Goal: Transaction & Acquisition: Purchase product/service

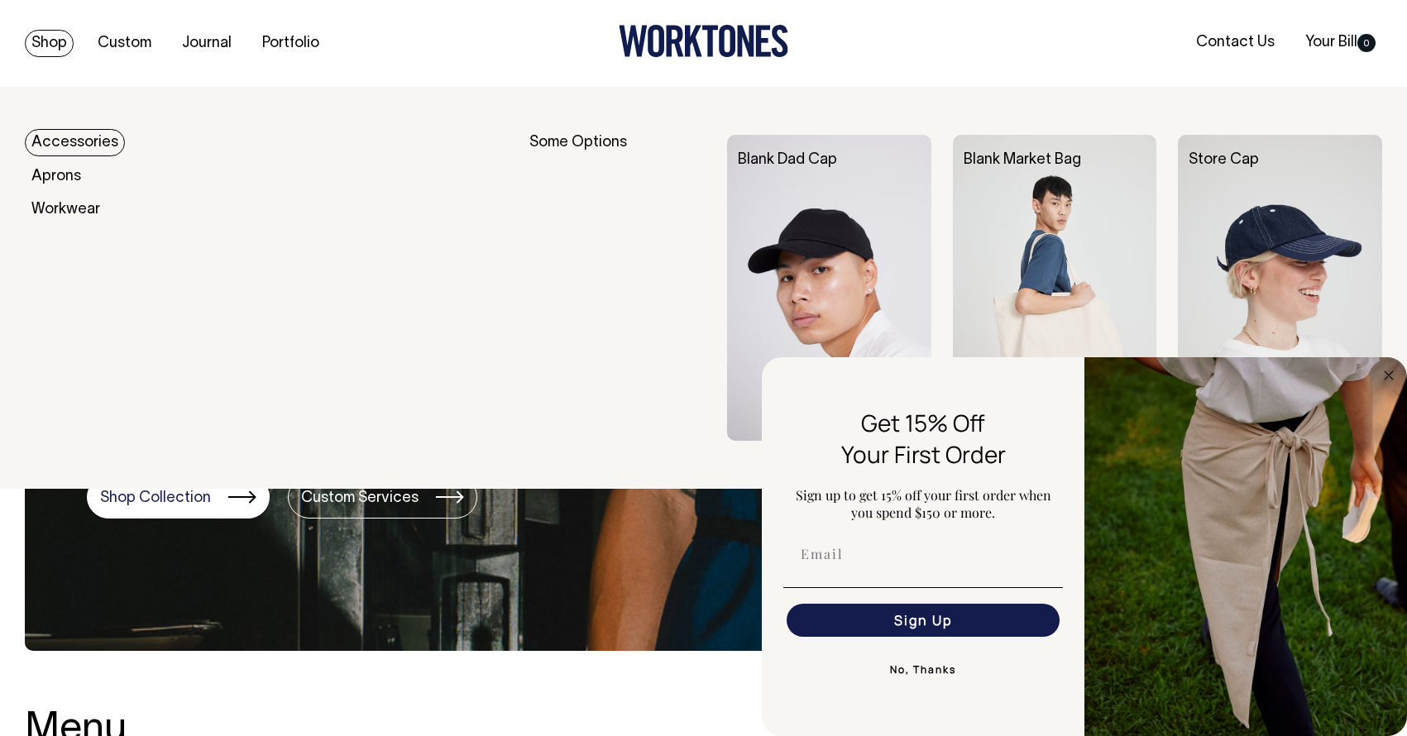
click at [113, 144] on link "Accessories" at bounding box center [75, 142] width 100 height 27
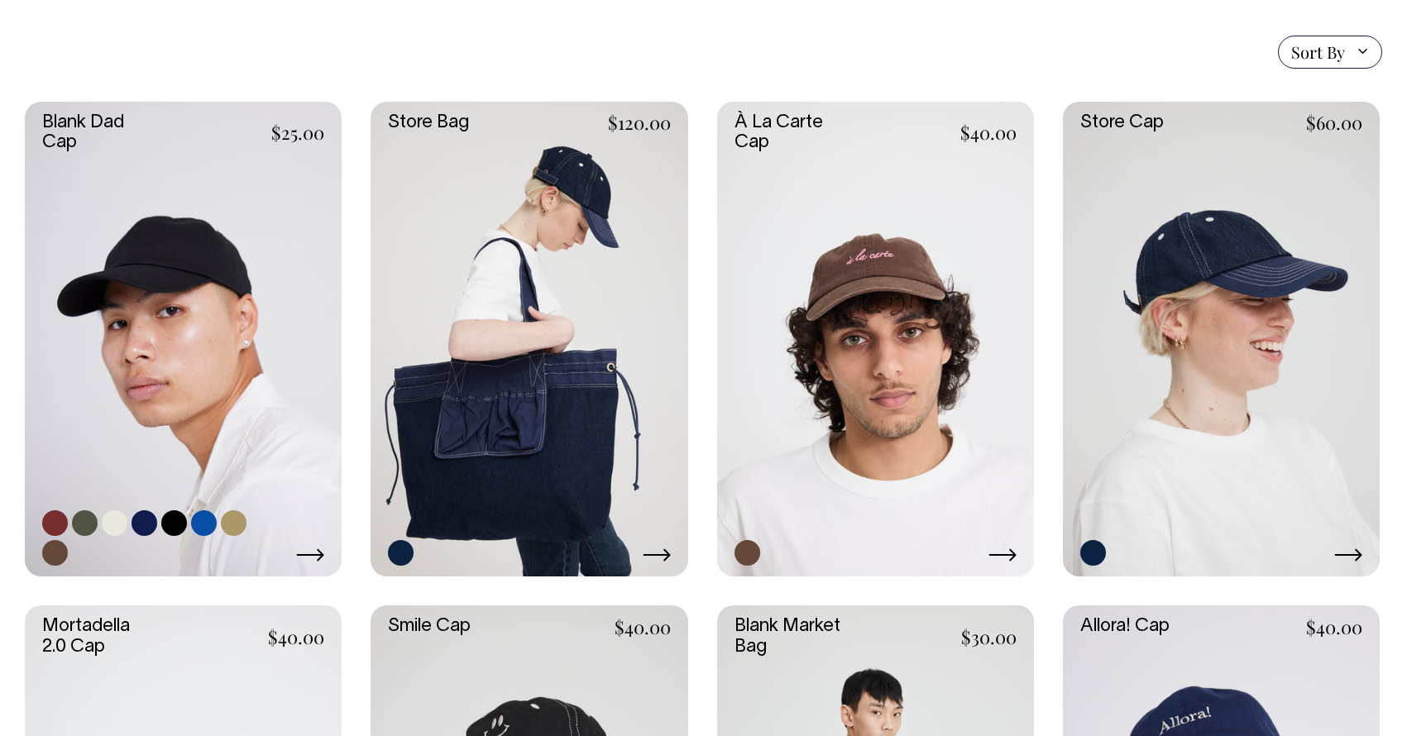
scroll to position [405, 0]
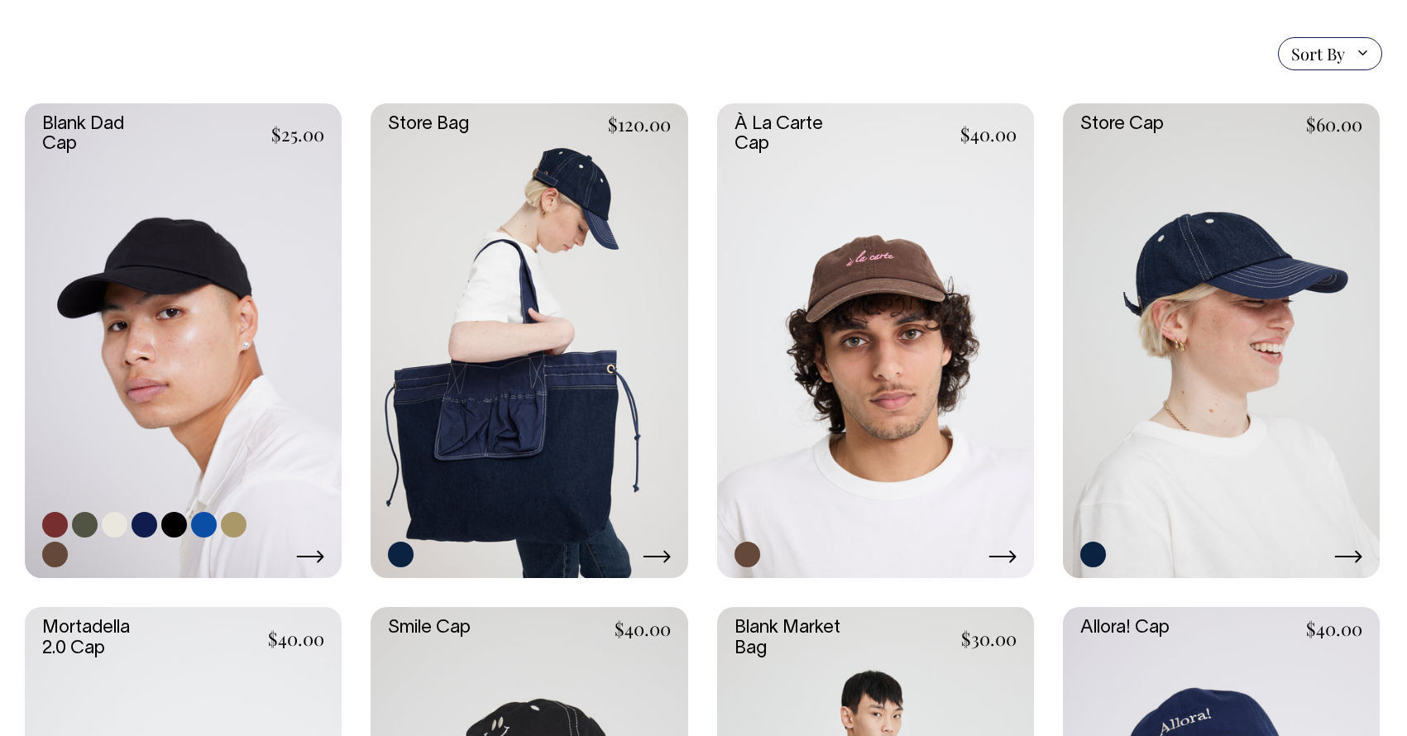
click at [202, 523] on link at bounding box center [204, 525] width 26 height 26
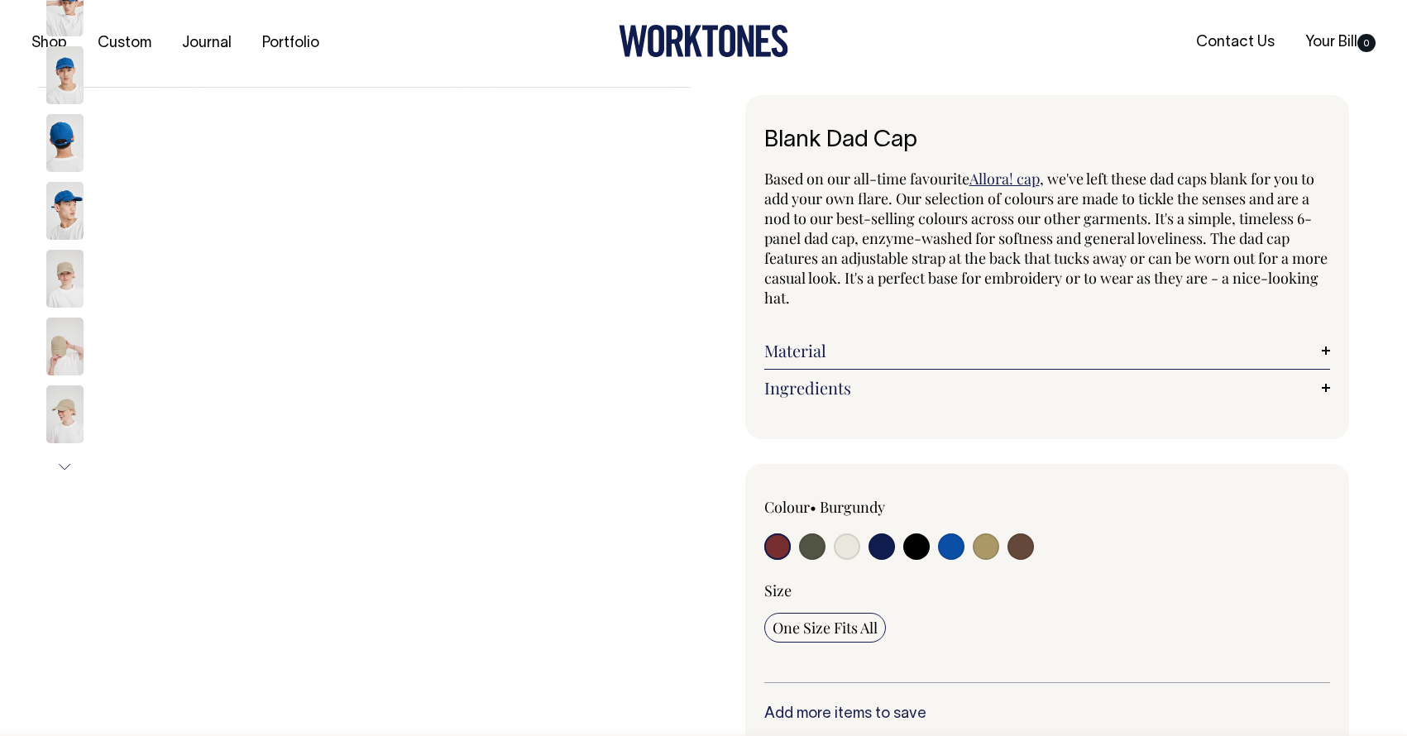
radio input "true"
select select "Worker Blue"
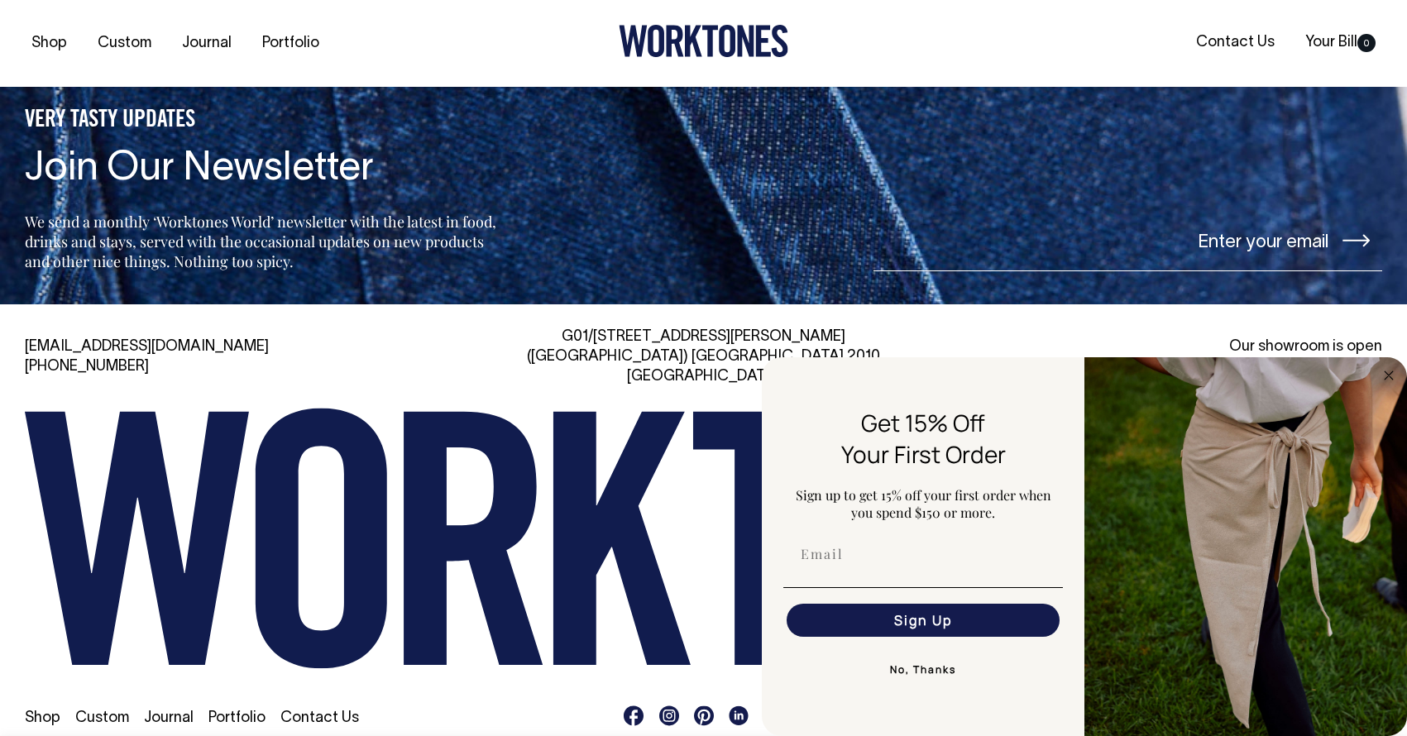
scroll to position [2669, 0]
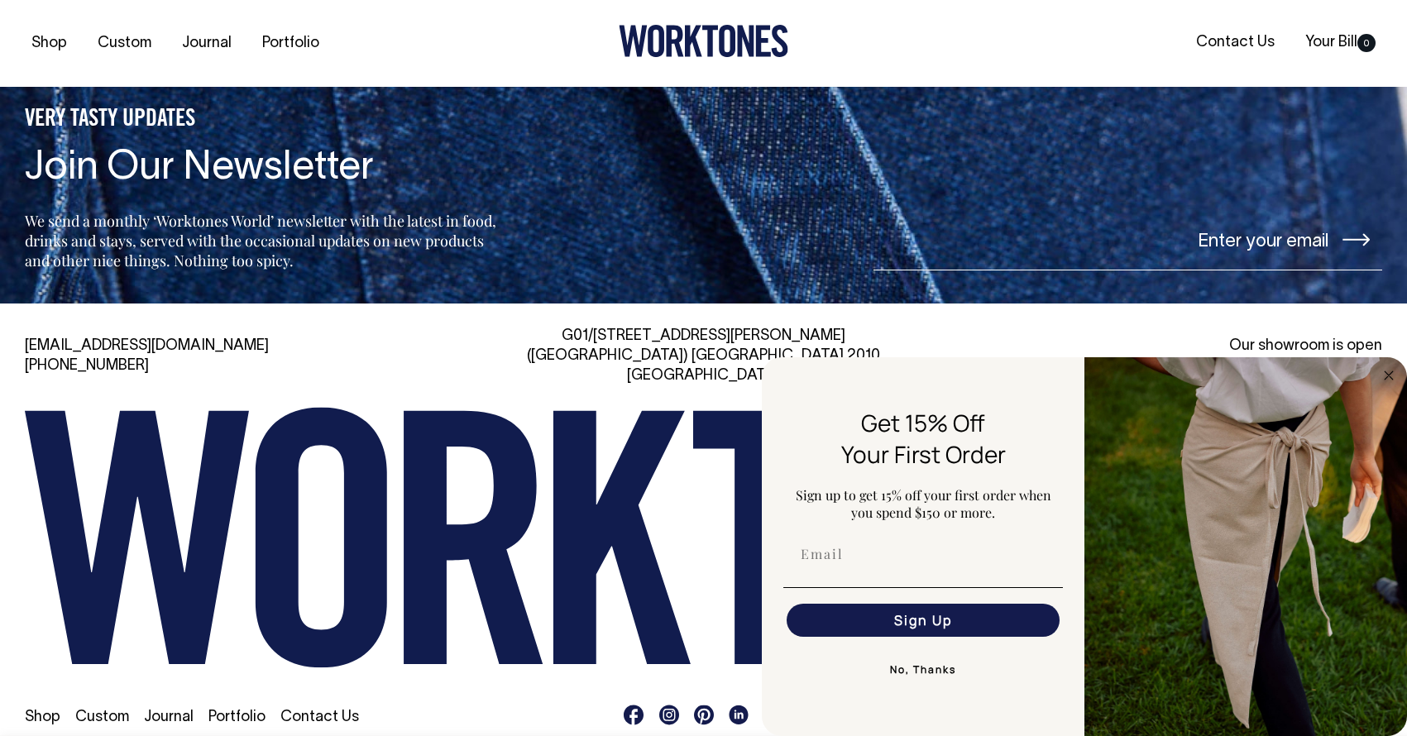
click at [109, 711] on link "Custom" at bounding box center [102, 718] width 54 height 14
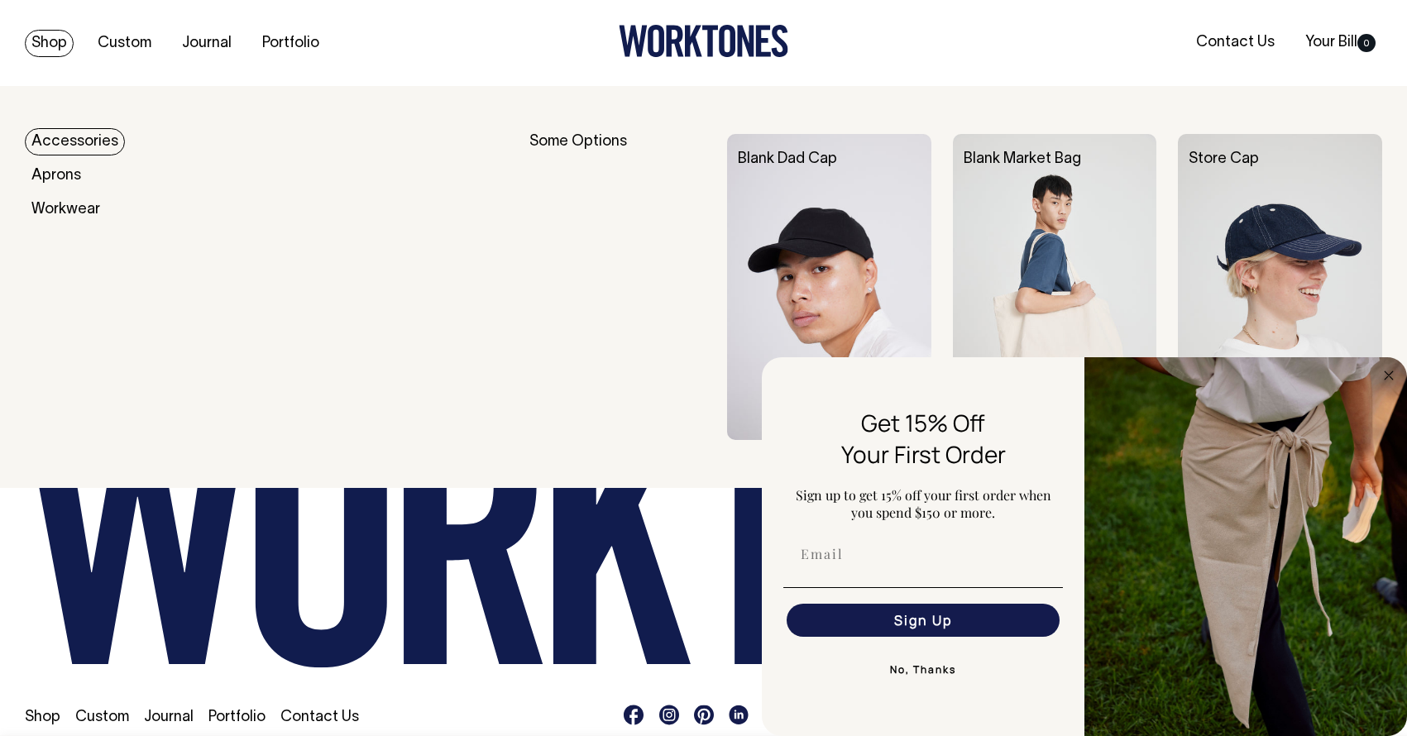
click at [63, 139] on link "Accessories" at bounding box center [75, 141] width 100 height 27
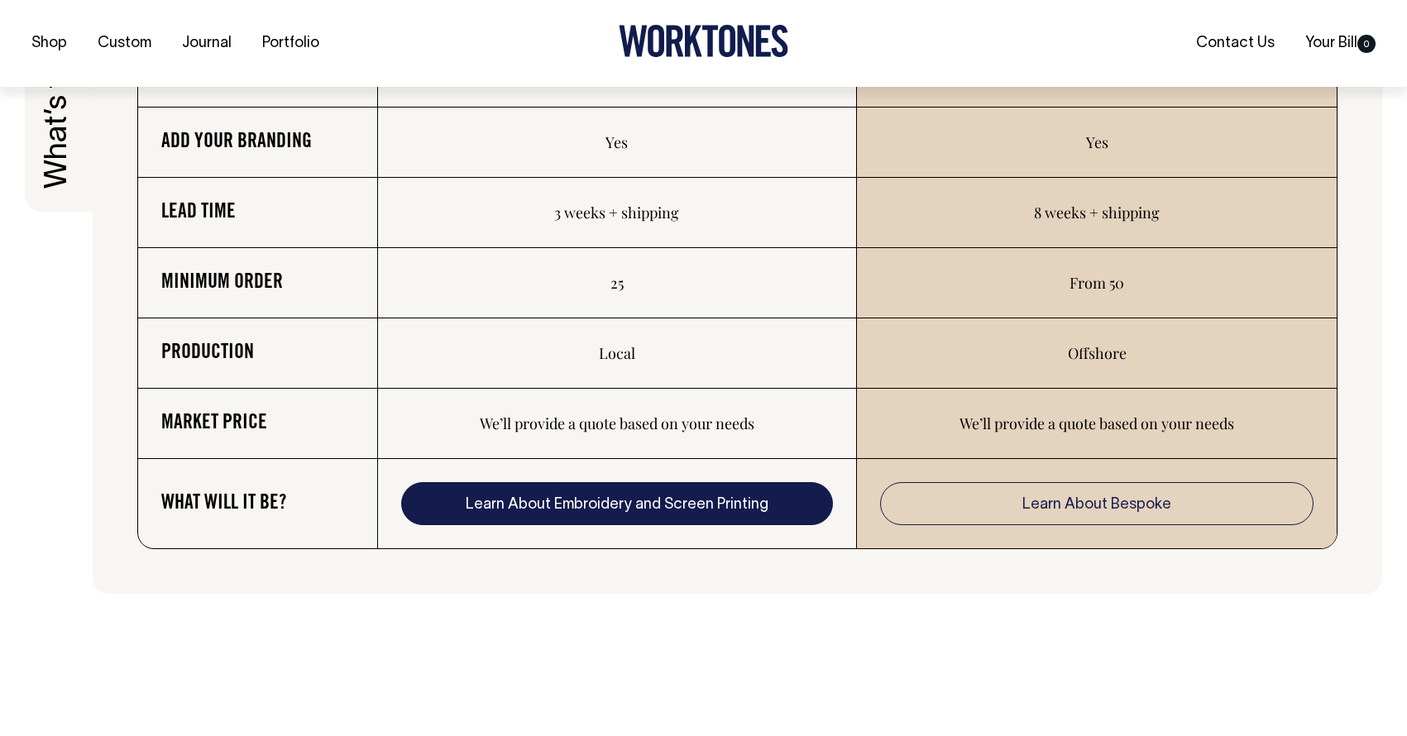
scroll to position [2841, 0]
click at [682, 512] on link "Learn About Embroidery and Screen Printing" at bounding box center [617, 502] width 433 height 43
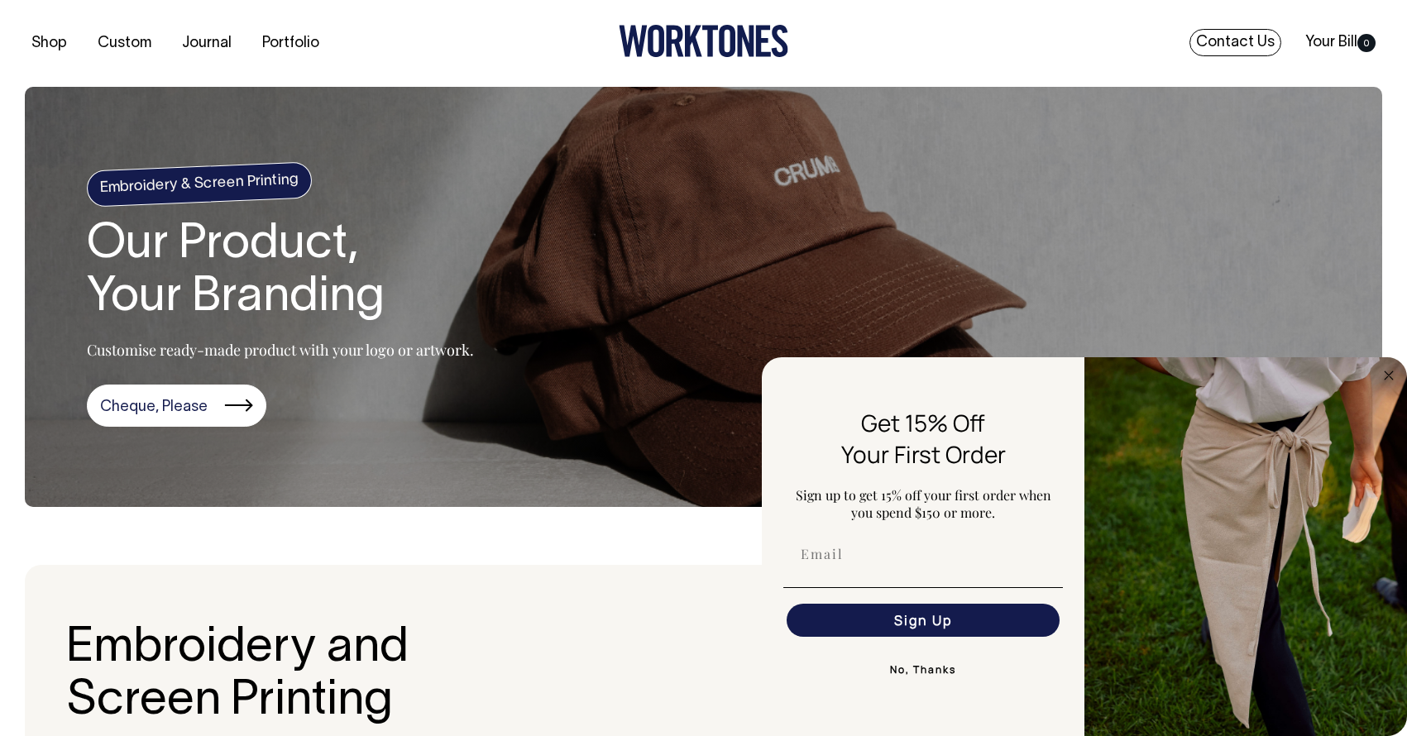
click at [1257, 46] on link "Contact Us" at bounding box center [1236, 42] width 92 height 27
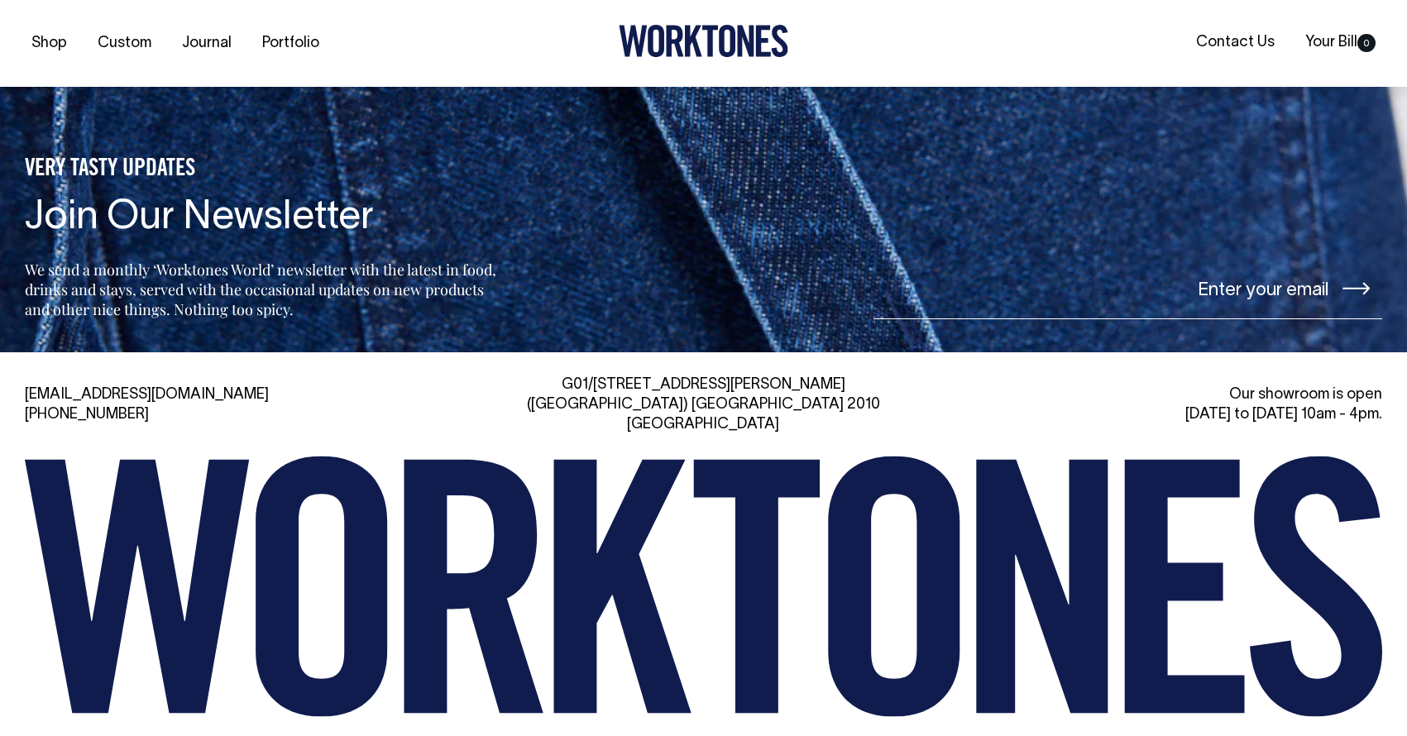
scroll to position [3939, 0]
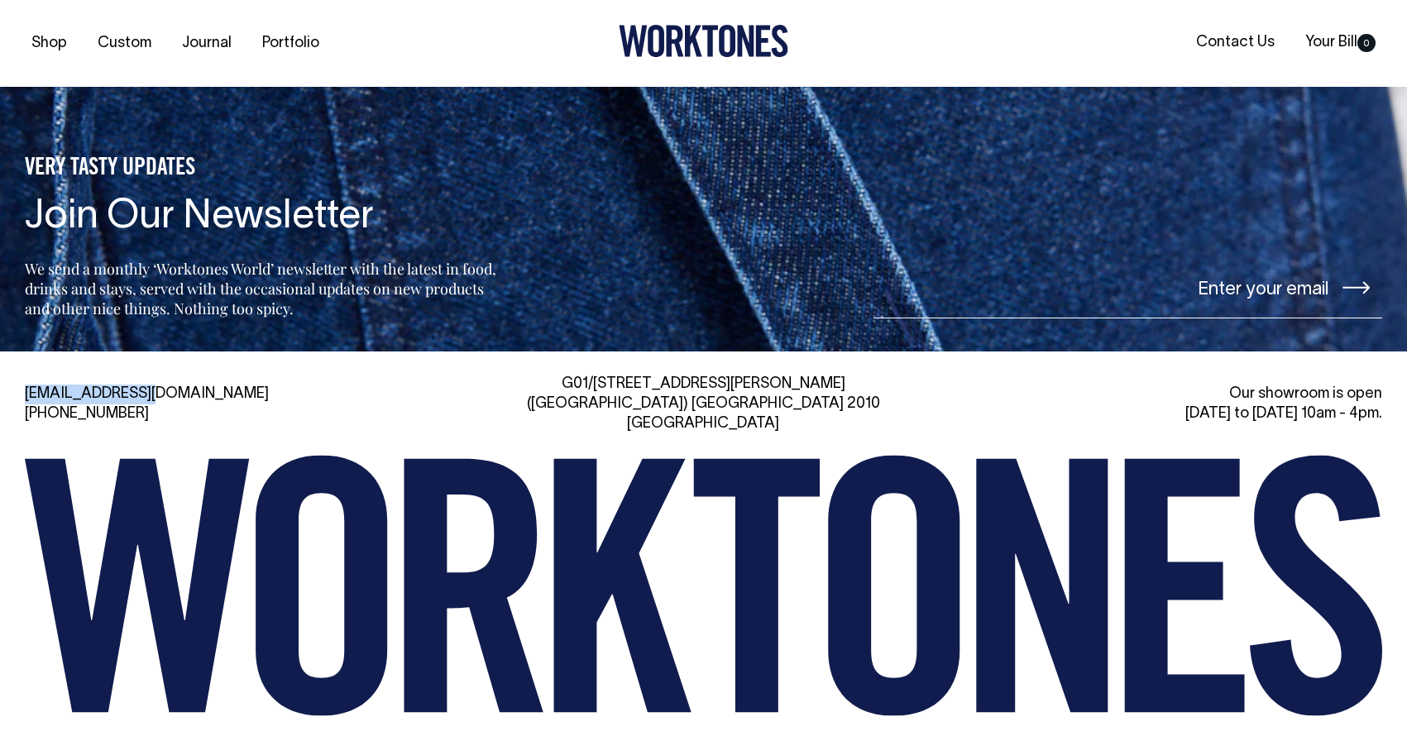
drag, startPoint x: 159, startPoint y: 330, endPoint x: 4, endPoint y: 331, distance: 154.7
click at [4, 375] on div "hi@worktones.com +61 2 7203 1616 G01/50 Marshall St, Surry Hills (Gadigal) NSW …" at bounding box center [703, 580] width 1407 height 411
copy link "[EMAIL_ADDRESS][DOMAIN_NAME]"
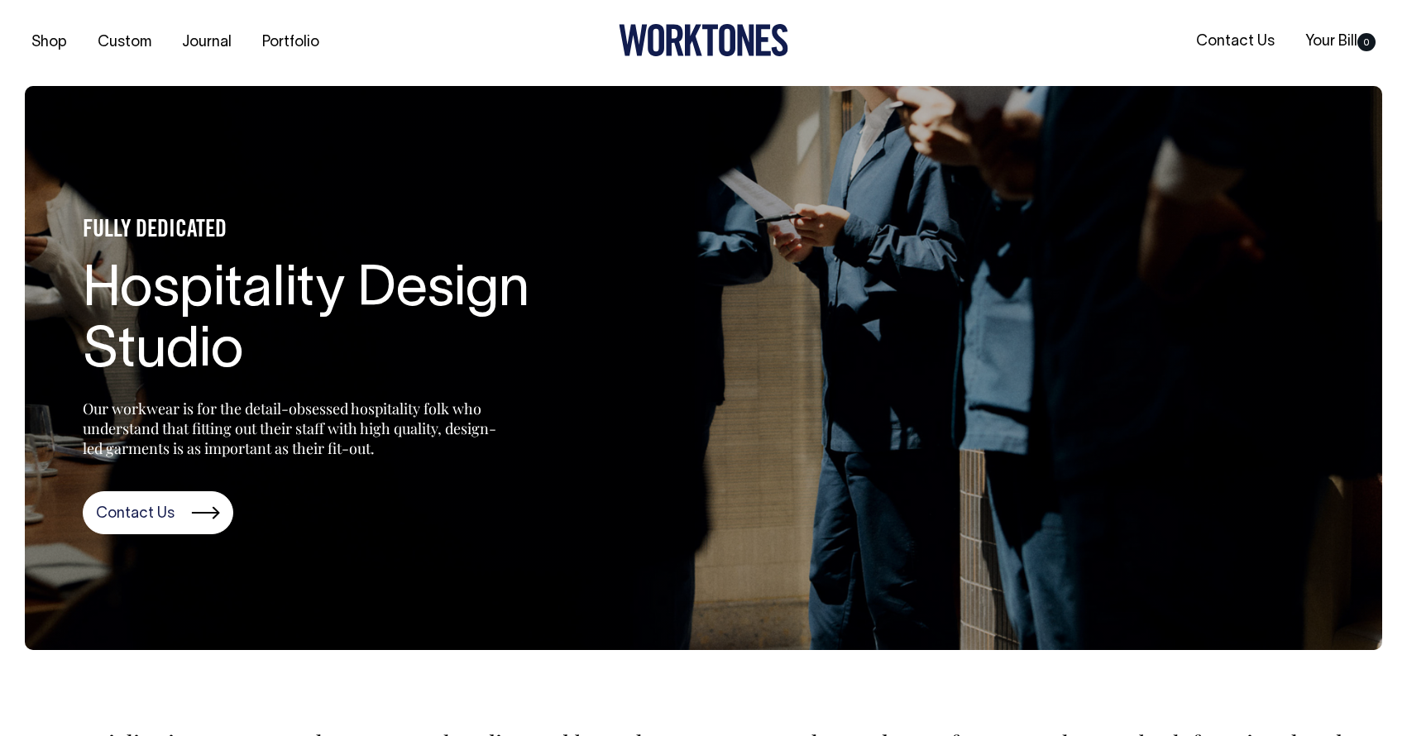
scroll to position [0, 0]
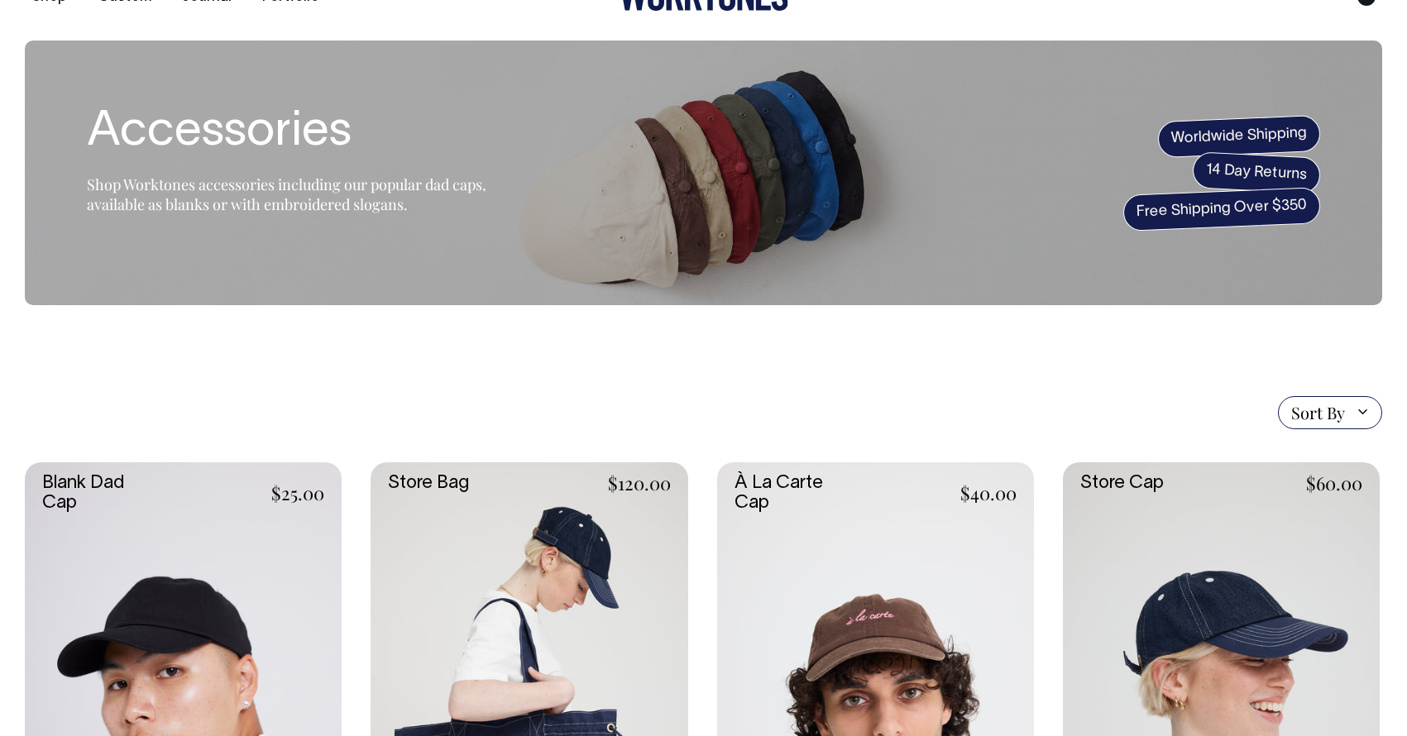
scroll to position [37, 0]
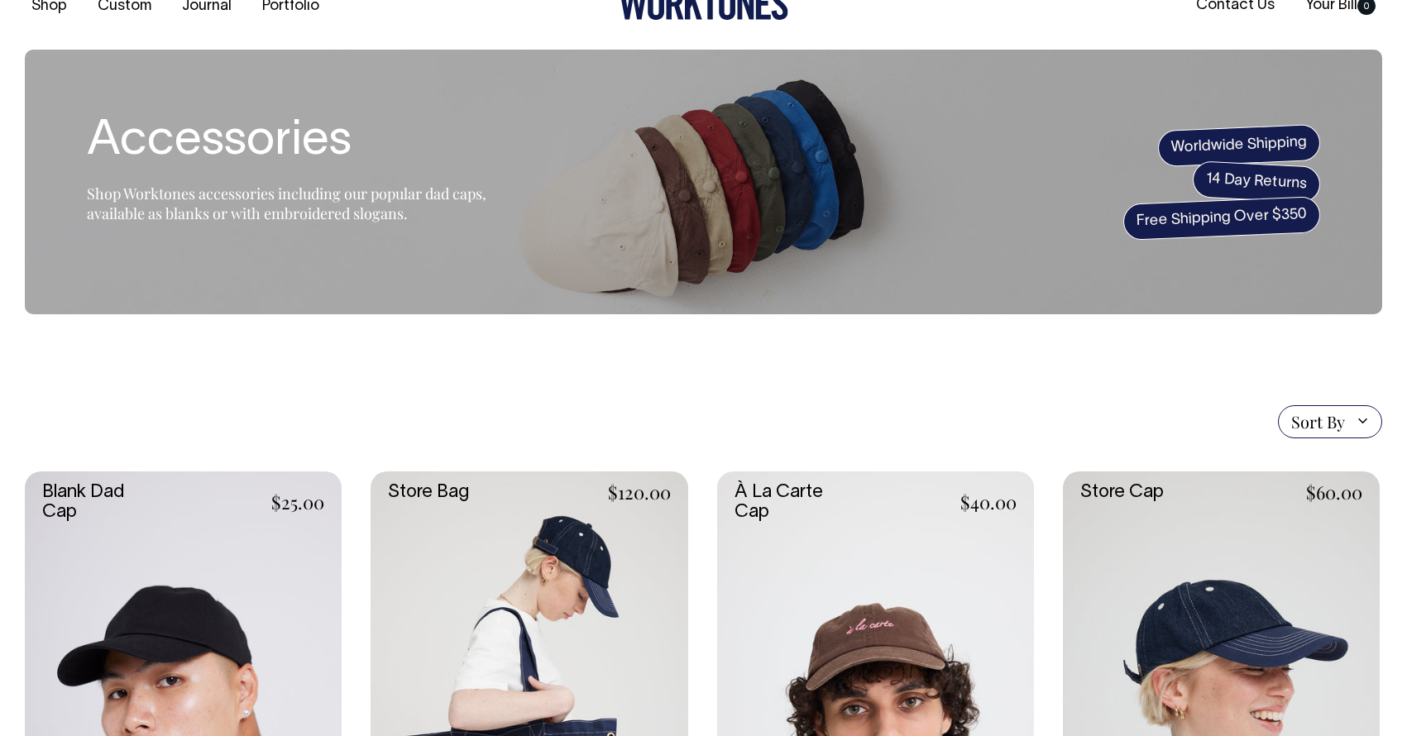
click at [162, 520] on link at bounding box center [183, 710] width 317 height 476
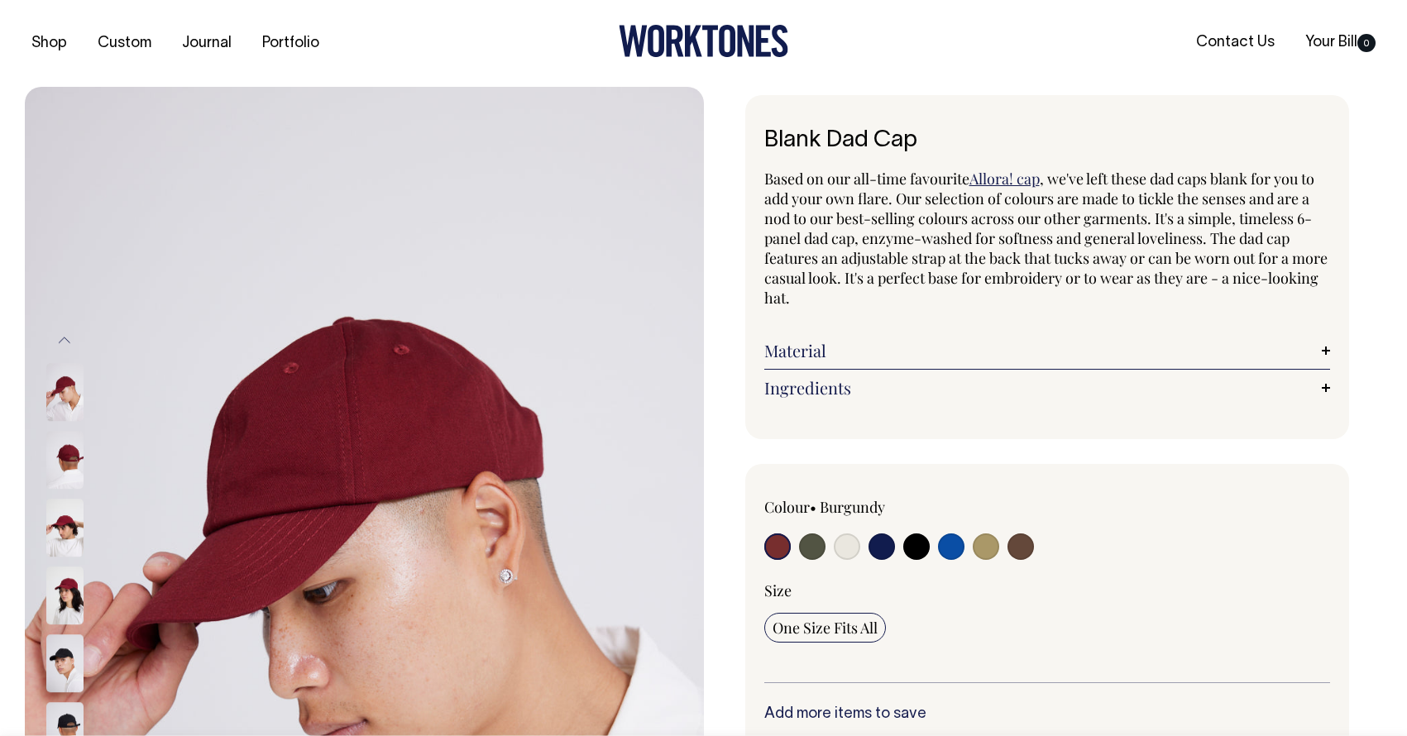
click at [953, 537] on input "radio" at bounding box center [951, 547] width 26 height 26
radio input "true"
select select "Worker Blue"
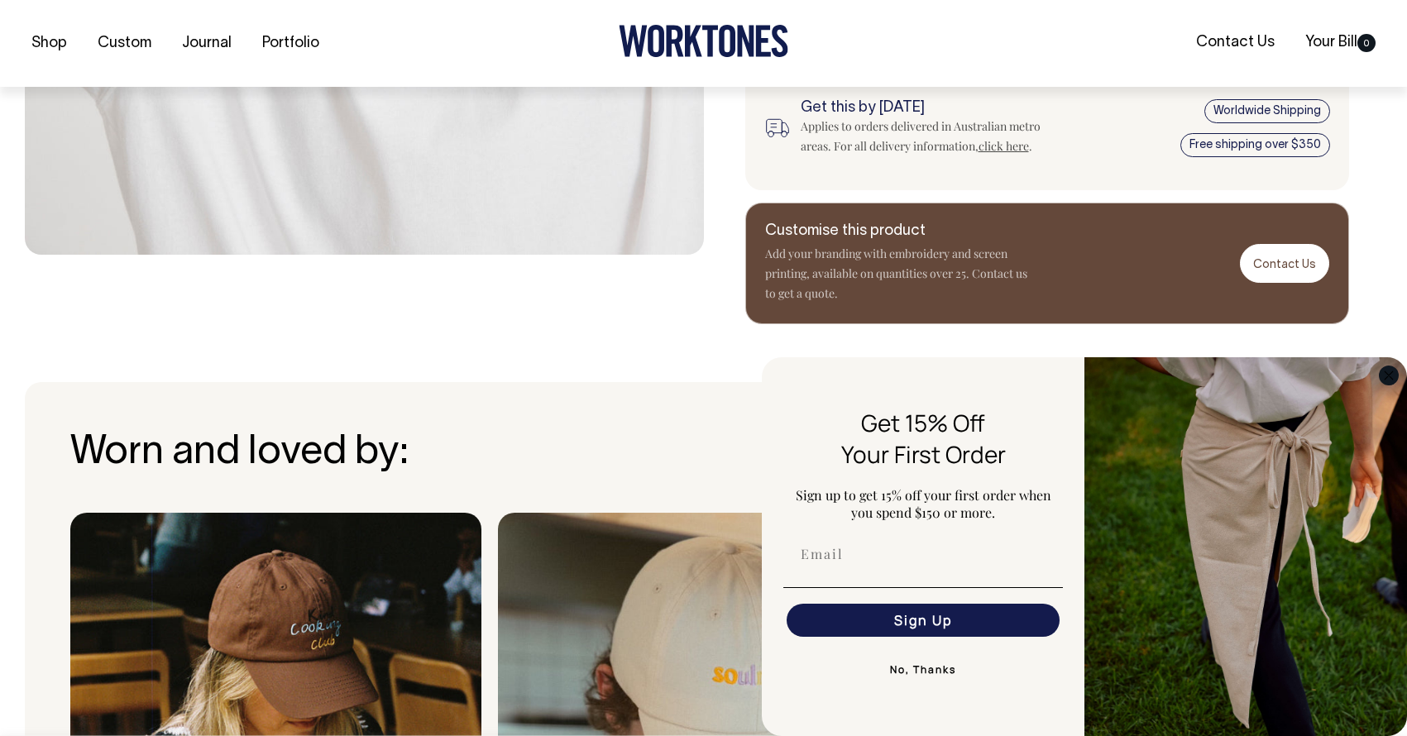
scroll to position [851, 0]
click at [1387, 376] on circle "Close dialog" at bounding box center [1389, 375] width 19 height 19
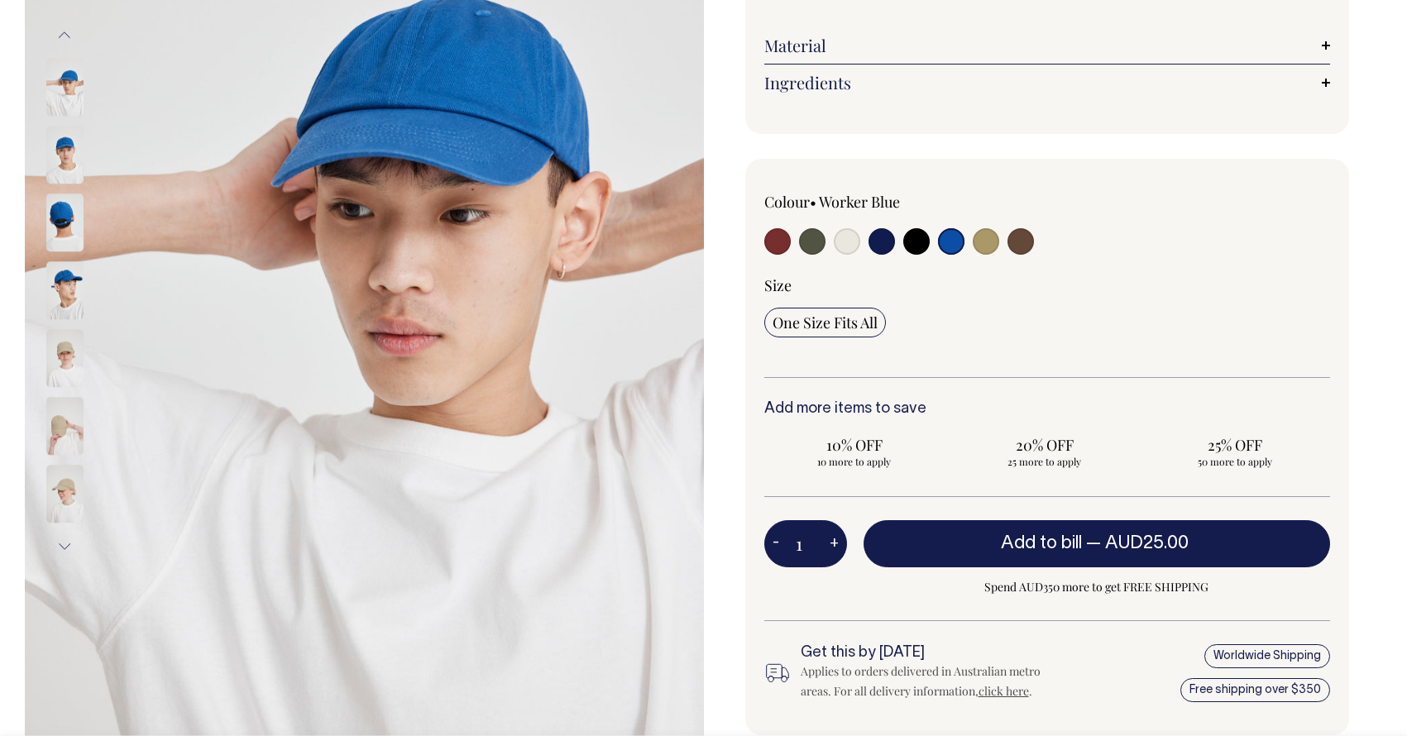
scroll to position [304, 0]
